Goal: Transaction & Acquisition: Book appointment/travel/reservation

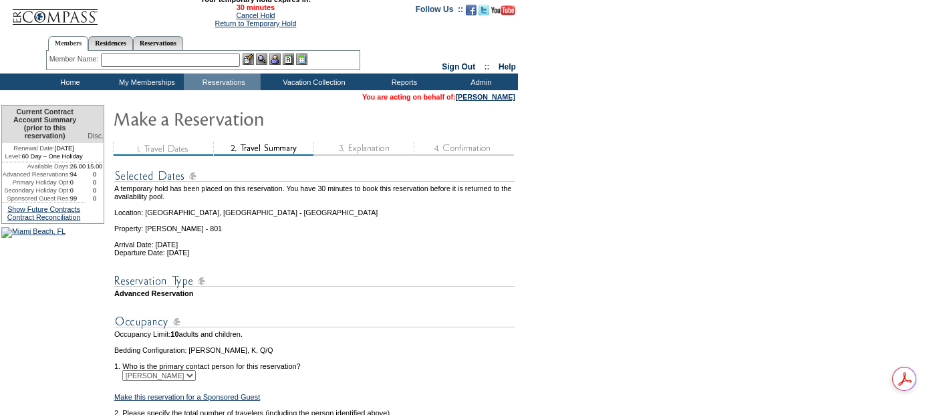
scroll to position [188, 0]
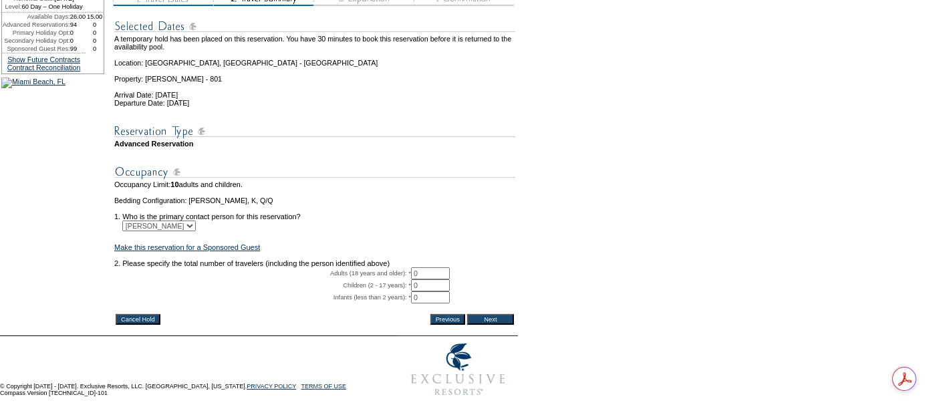
drag, startPoint x: 431, startPoint y: 251, endPoint x: 413, endPoint y: 248, distance: 18.2
click at [413, 267] on tr "Adults (18 years and older): * 0 * *" at bounding box center [314, 273] width 401 height 12
type input "2"
click at [492, 314] on input "Next" at bounding box center [490, 319] width 47 height 11
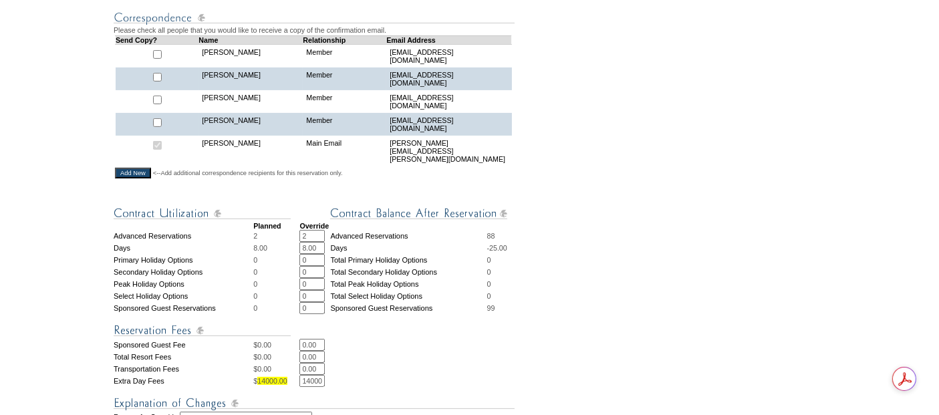
scroll to position [519, 0]
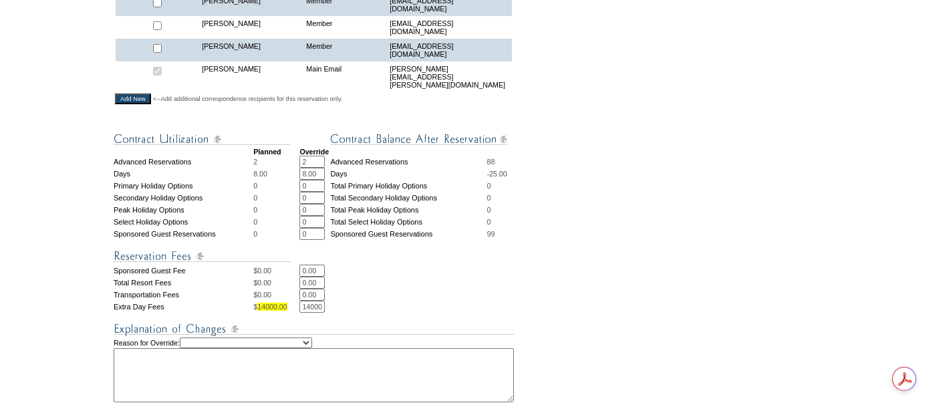
click at [312, 337] on select "Creating Continuous Stay Days Rebooked After Cancellation Editing Occupant Expe…" at bounding box center [246, 342] width 132 height 11
select select "1038"
click at [196, 337] on select "Creating Continuous Stay Days Rebooked After Cancellation Editing Occupant Expe…" at bounding box center [246, 342] width 132 height 11
click at [283, 368] on textarea at bounding box center [314, 375] width 400 height 54
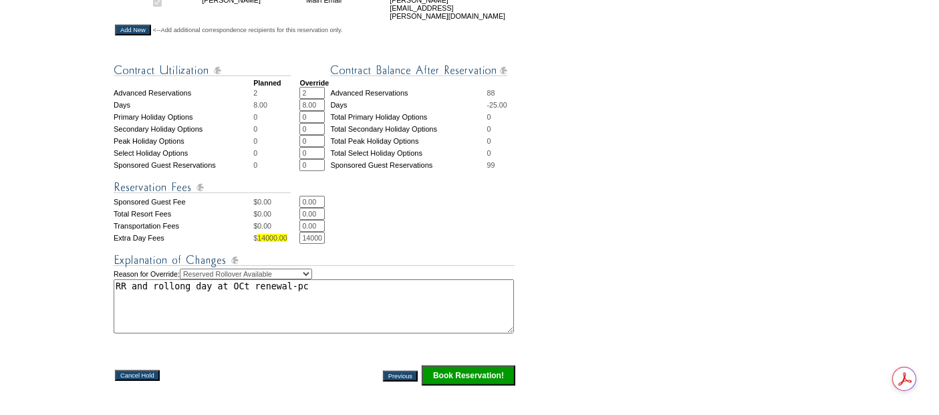
scroll to position [722, 0]
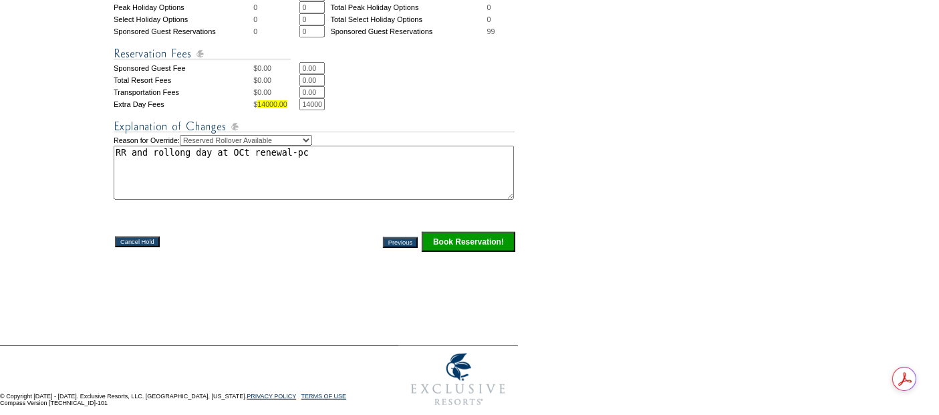
click at [182, 146] on textarea "RR and rollong day at OCt renewal-pc" at bounding box center [314, 173] width 400 height 54
type textarea "RR and rolling day at OCt renewal-pc"
click at [471, 235] on input "Book Reservation!" at bounding box center [469, 242] width 94 height 20
